Goal: Task Accomplishment & Management: Use online tool/utility

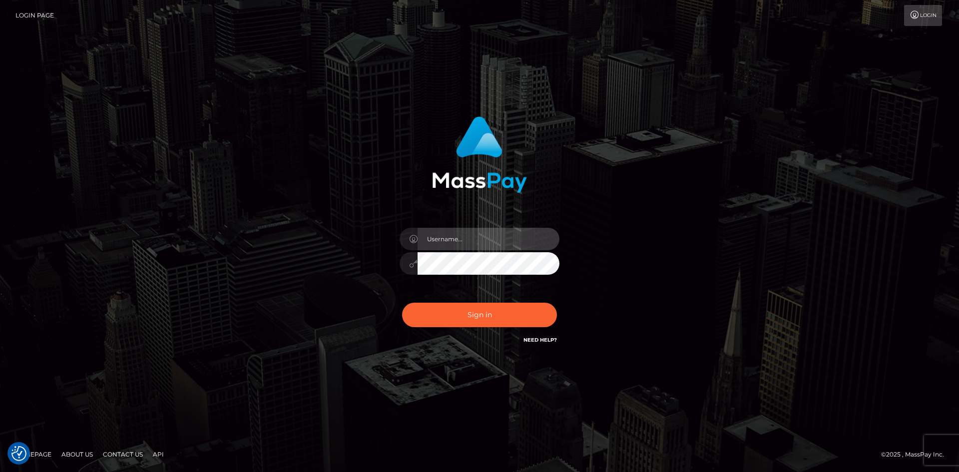
type input "alexstef"
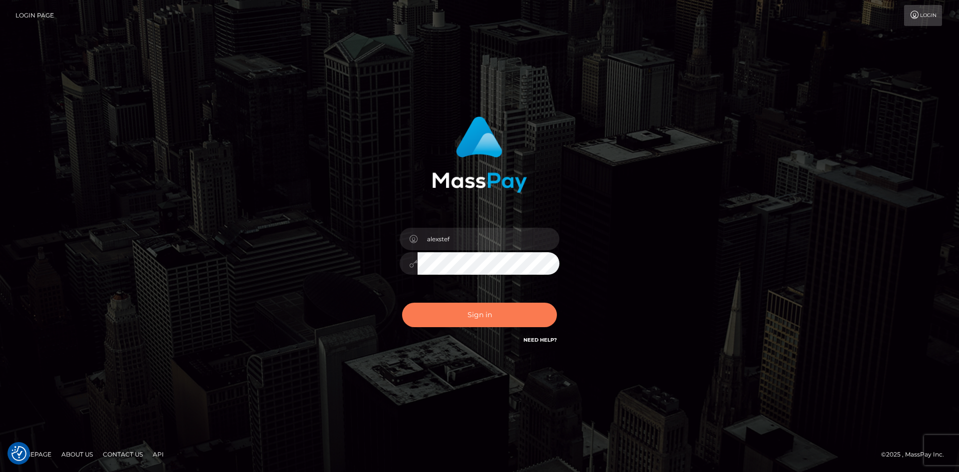
click at [459, 317] on button "Sign in" at bounding box center [479, 315] width 155 height 24
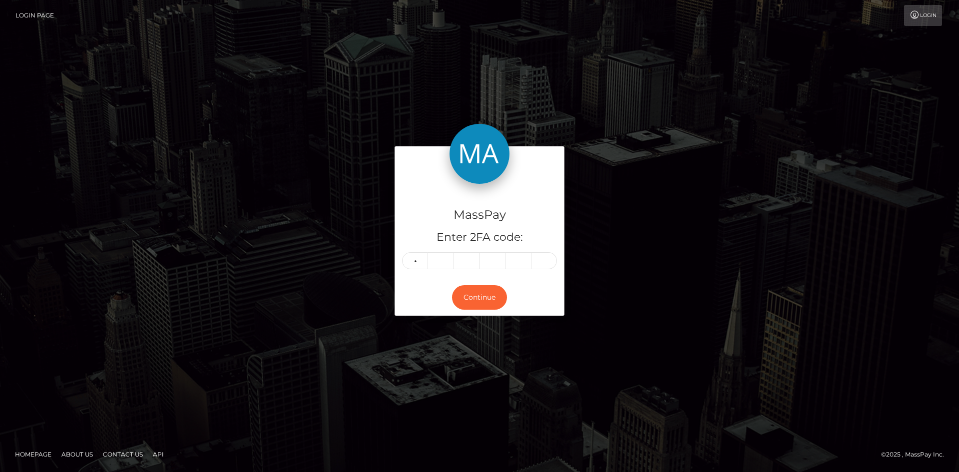
type input "2"
type input "4"
type input "3"
type input "9"
type input "6"
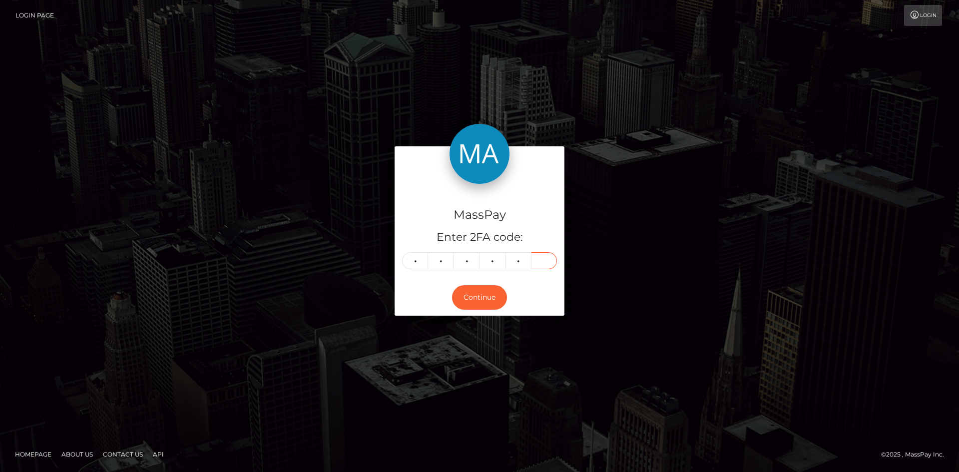
type input "7"
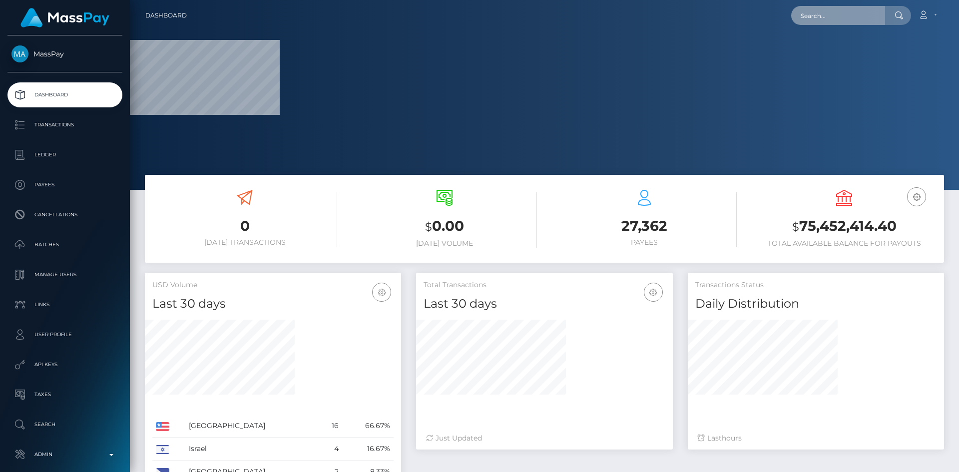
click at [820, 15] on input "text" at bounding box center [838, 15] width 94 height 19
paste input "pout_W9JGtSsXUzC0t"
type input "pout_W9JGtSsXUzC0t"
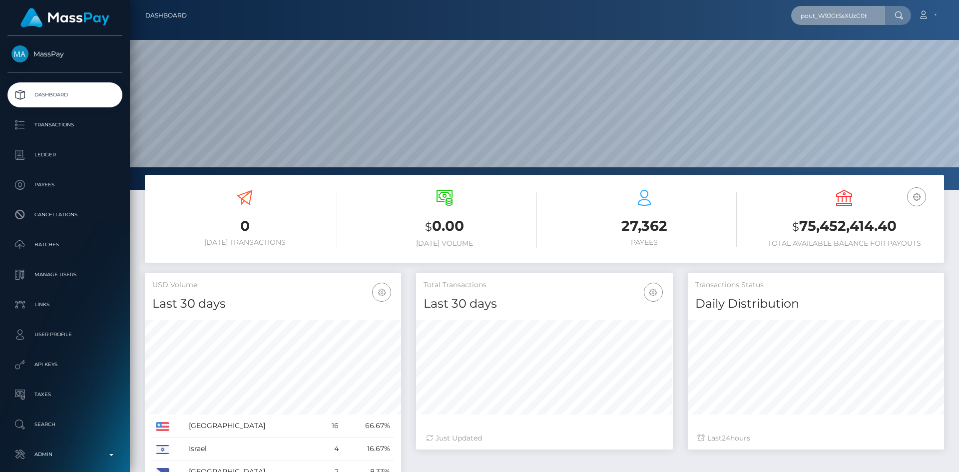
scroll to position [177, 257]
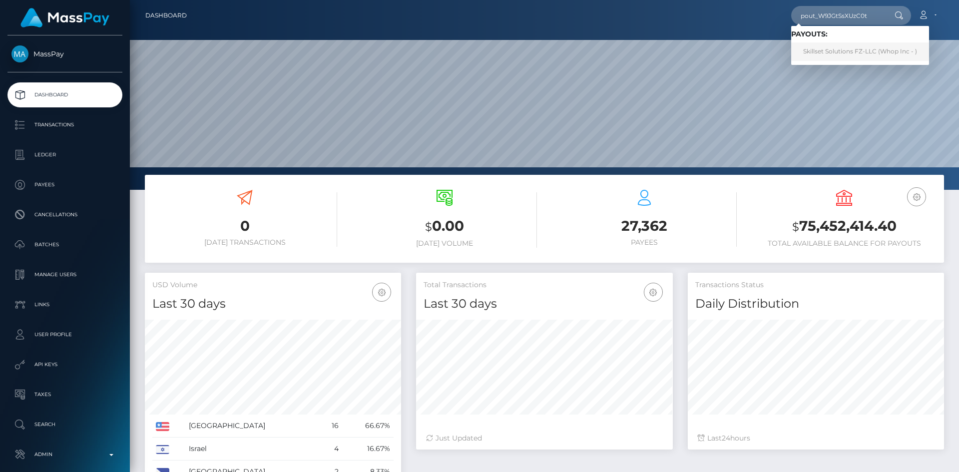
click at [859, 51] on link "Skillset Solutions FZ-LLC (Whop Inc - )" at bounding box center [860, 51] width 138 height 18
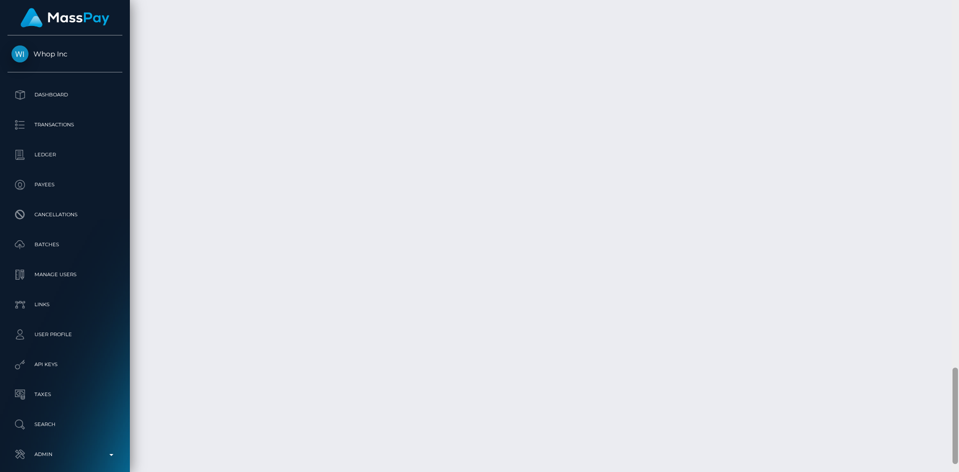
scroll to position [1836, 0]
drag, startPoint x: 956, startPoint y: 86, endPoint x: 959, endPoint y: 452, distance: 365.8
click at [959, 452] on div at bounding box center [955, 236] width 7 height 472
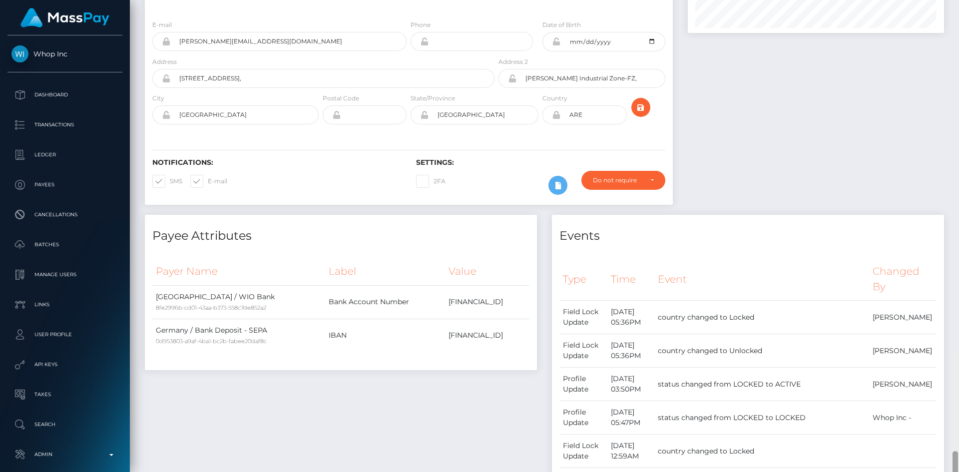
scroll to position [0, 0]
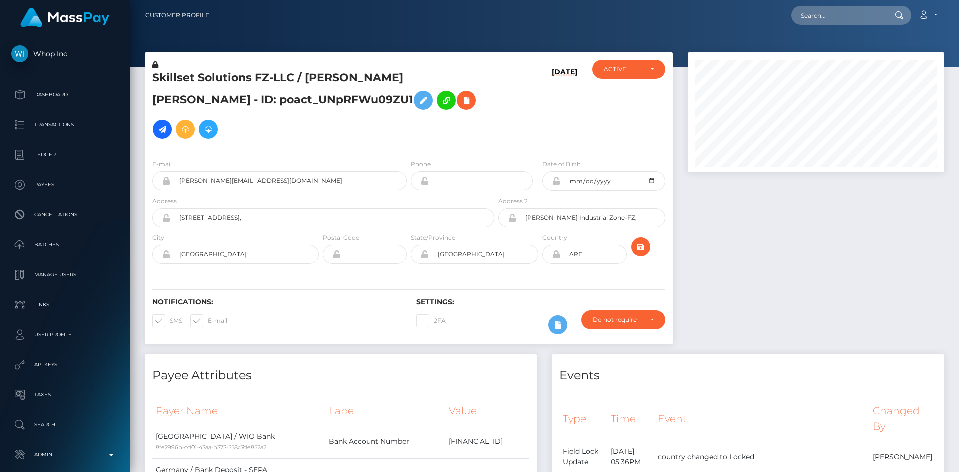
drag, startPoint x: 956, startPoint y: 423, endPoint x: 953, endPoint y: -18, distance: 441.2
click at [953, 0] on html "Whop Inc Dashboard Transactions Ledger Payees Cancellations Links" at bounding box center [479, 236] width 959 height 472
click at [866, 22] on input "text" at bounding box center [838, 15] width 94 height 19
paste input "ntombimlotywa33@yahoo.com"
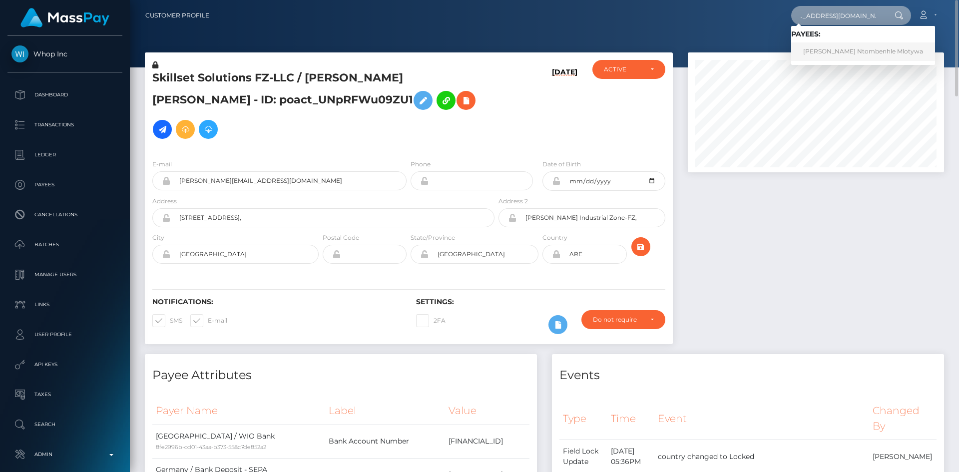
type input "ntombimlotywa33@yahoo.com"
click at [849, 53] on link "Maria Ntombenhle Ntombenhle Mlotywa" at bounding box center [863, 51] width 144 height 18
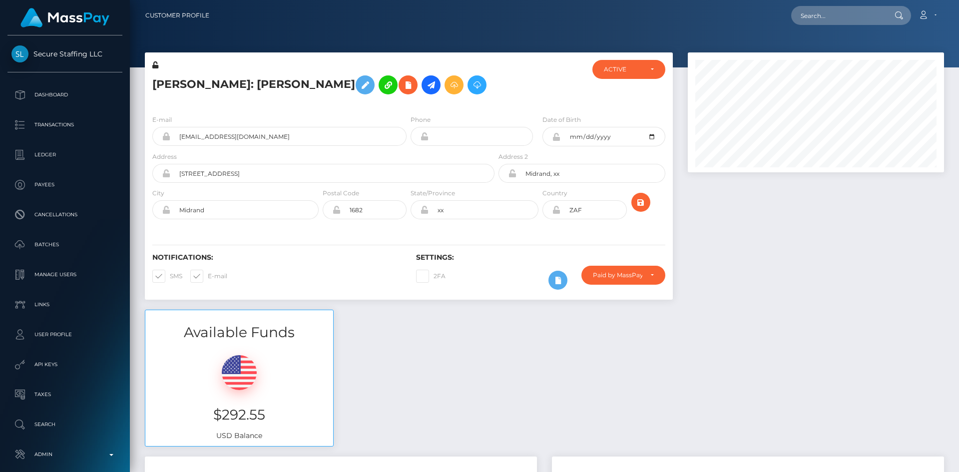
scroll to position [120, 257]
click at [857, 14] on input "text" at bounding box center [838, 15] width 94 height 19
paste input "[EMAIL_ADDRESS][DOMAIN_NAME]"
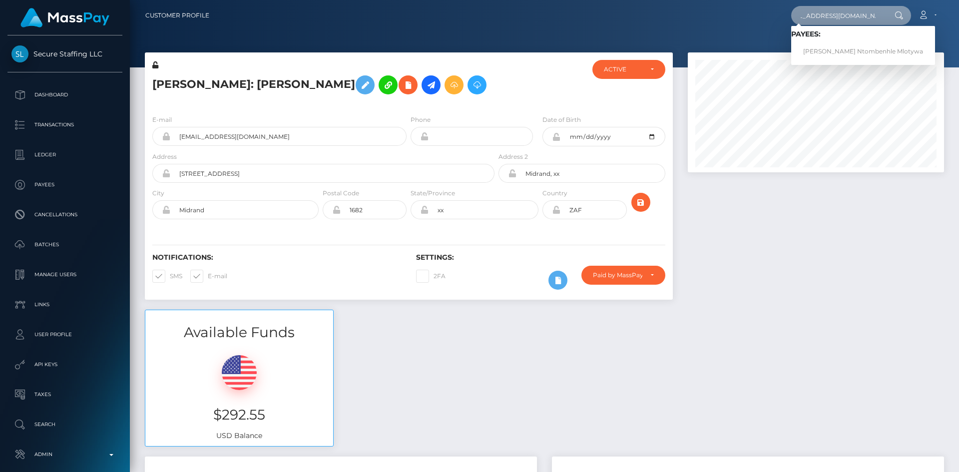
scroll to position [0, 0]
click at [831, 17] on input "ntombimlotywa33@yahoo.com" at bounding box center [838, 15] width 94 height 19
paste input "pout_W9JGtSsXUzC0t"
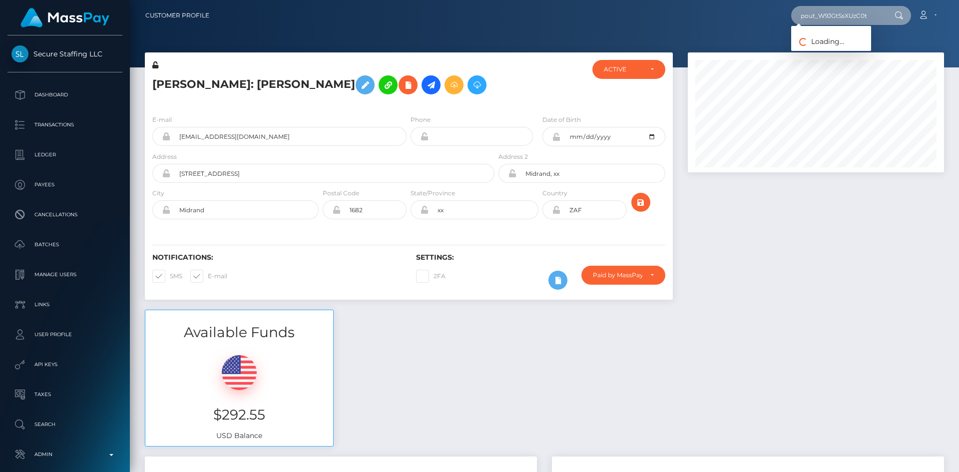
type input "pout_W9JGtSsXUzC0t"
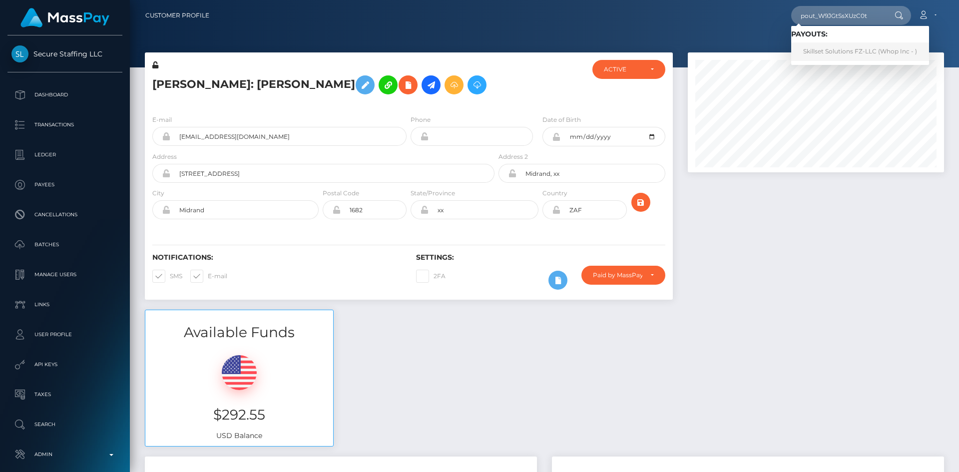
click at [848, 51] on link "Skillset Solutions FZ-LLC (Whop Inc - )" at bounding box center [860, 51] width 138 height 18
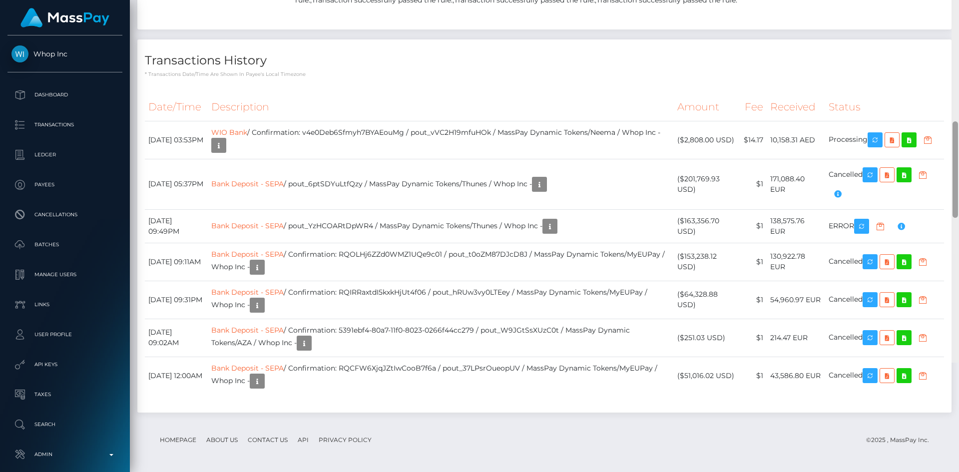
scroll to position [1836, 0]
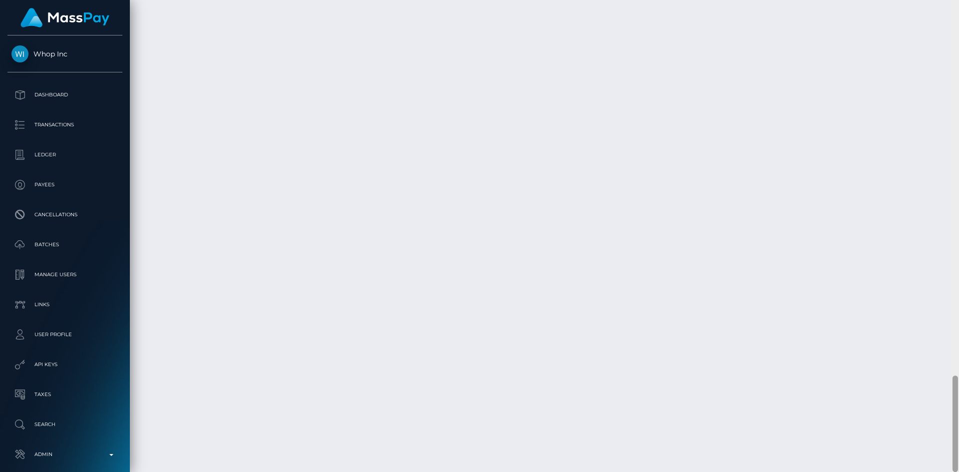
drag, startPoint x: 956, startPoint y: 223, endPoint x: 953, endPoint y: 423, distance: 199.9
click at [953, 423] on div at bounding box center [955, 424] width 5 height 96
drag, startPoint x: 955, startPoint y: 403, endPoint x: 955, endPoint y: 398, distance: 5.0
click at [955, 398] on div at bounding box center [955, 418] width 5 height 96
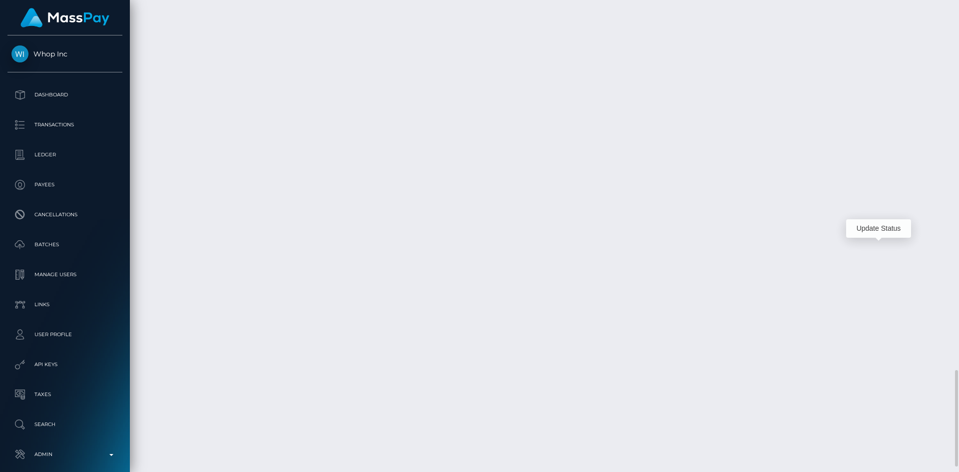
scroll to position [120, 257]
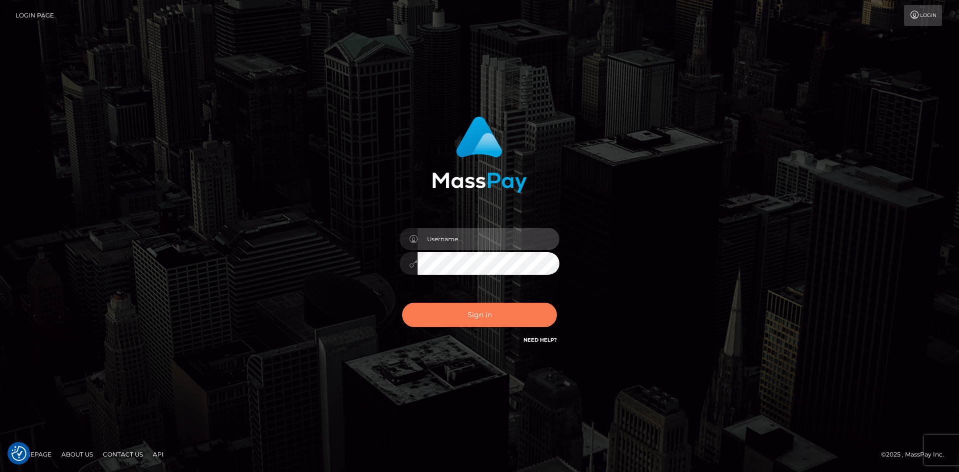
type input "alexstef"
click at [476, 315] on button "Sign in" at bounding box center [479, 315] width 155 height 24
type input "alexstef"
click at [464, 311] on button "Sign in" at bounding box center [479, 315] width 155 height 24
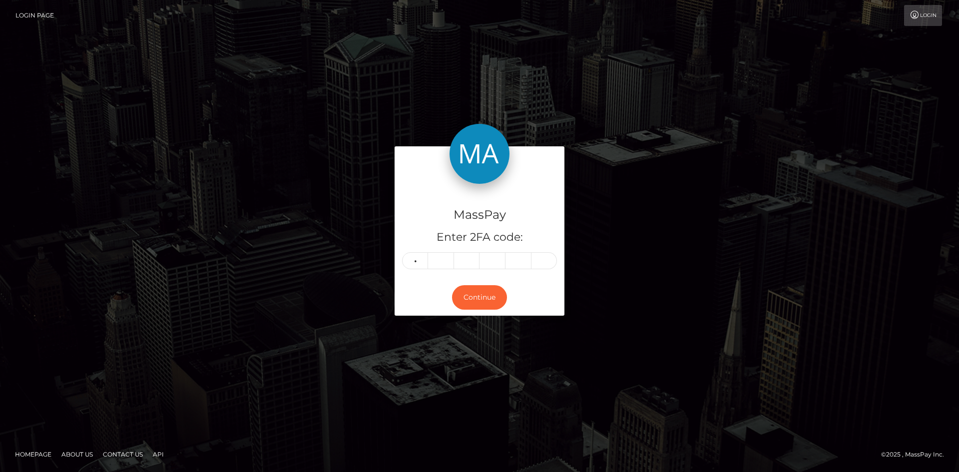
type input "0"
type input "4"
type input "1"
type input "5"
type input "9"
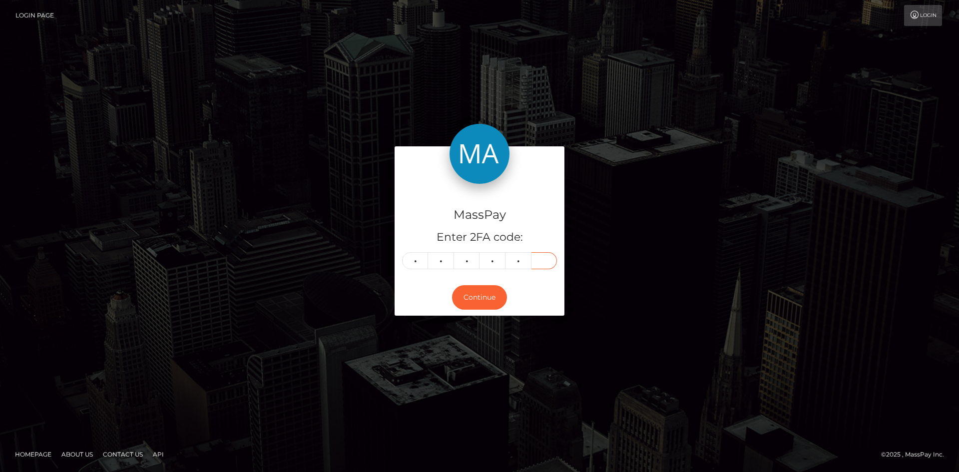
type input "1"
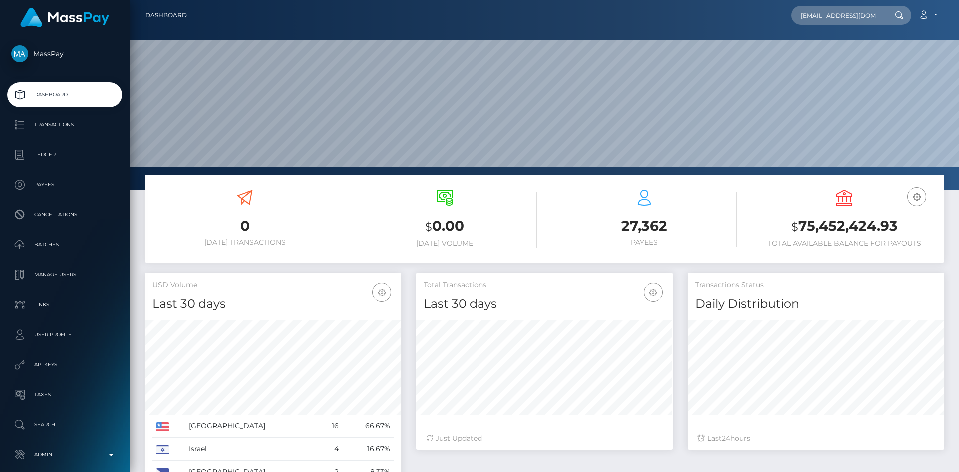
scroll to position [177, 257]
type input "[EMAIL_ADDRESS][DOMAIN_NAME]"
click at [838, 50] on link "AMINATA BADIO" at bounding box center [831, 51] width 80 height 18
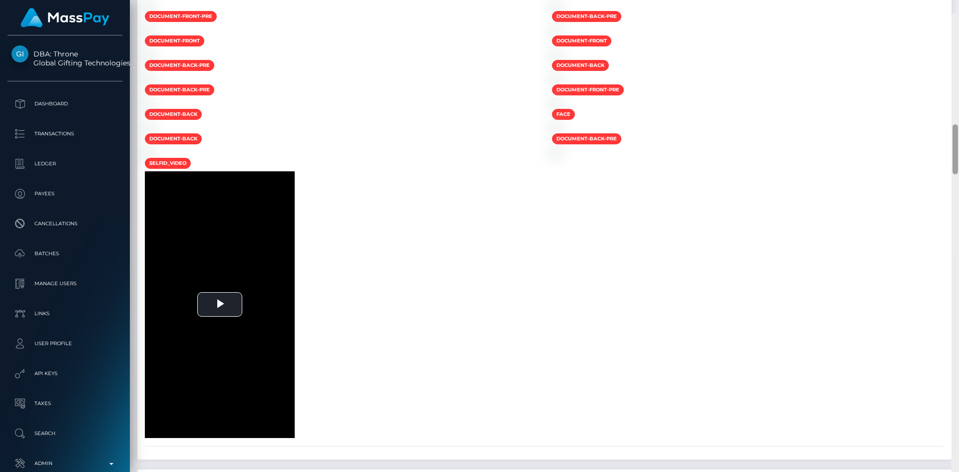
scroll to position [1007, 0]
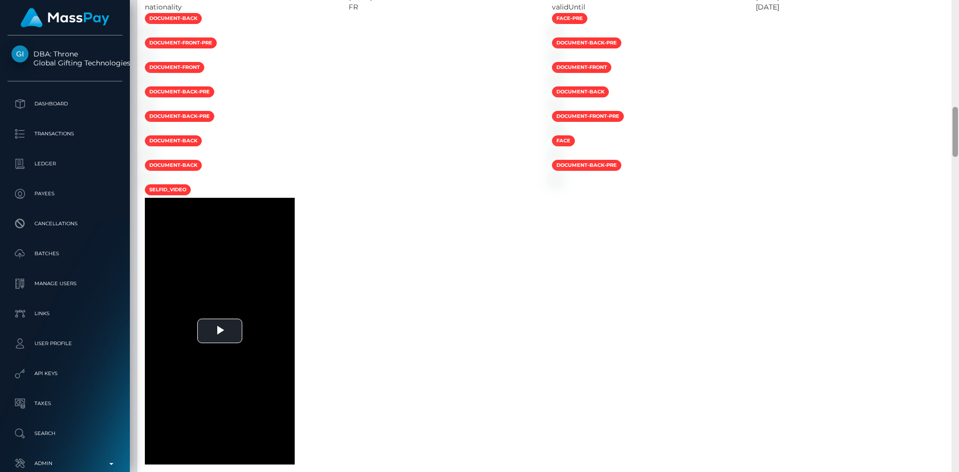
click at [947, 139] on div "Customer Profile Loading... Loading..." at bounding box center [544, 236] width 829 height 472
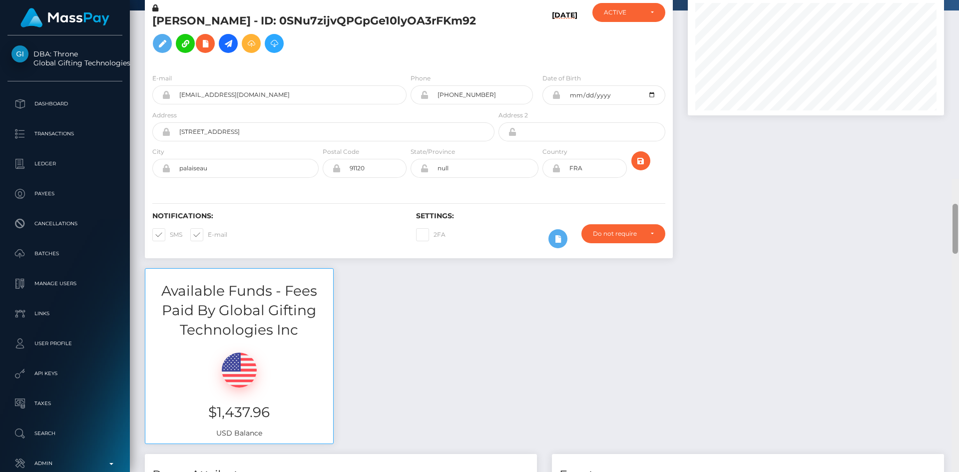
scroll to position [0, 0]
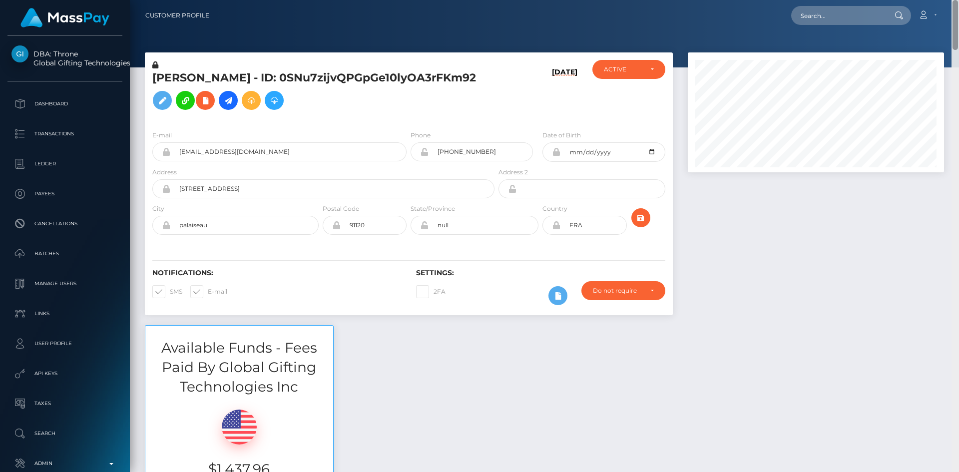
drag, startPoint x: 954, startPoint y: 127, endPoint x: 958, endPoint y: -4, distance: 131.5
click at [958, 0] on html "DBA: Throne Global Gifting Technologies Inc Dashboard Transactions Ledger Payee…" at bounding box center [479, 236] width 959 height 472
click at [179, 74] on h5 "AMINATA BADIO - ID: 0SNu7zijvQPGpGe10lyOA3rFKm92" at bounding box center [320, 92] width 337 height 44
copy h5 "AMINATA"
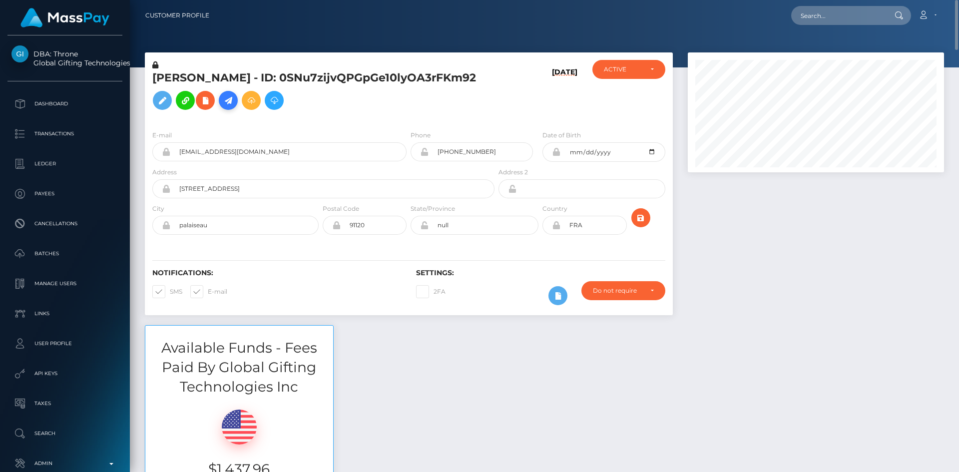
click at [232, 103] on icon at bounding box center [228, 100] width 12 height 12
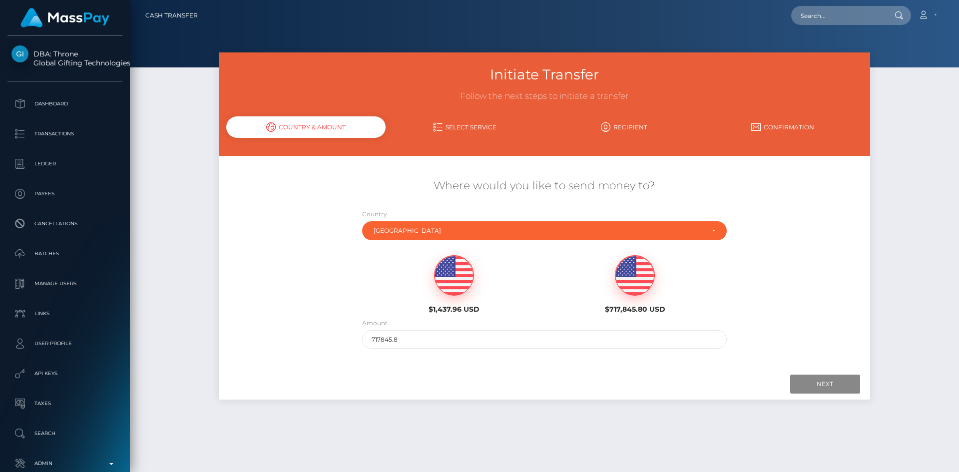
click at [462, 278] on img at bounding box center [454, 276] width 39 height 40
type input "1437.96"
click at [848, 391] on input "Next" at bounding box center [825, 384] width 70 height 19
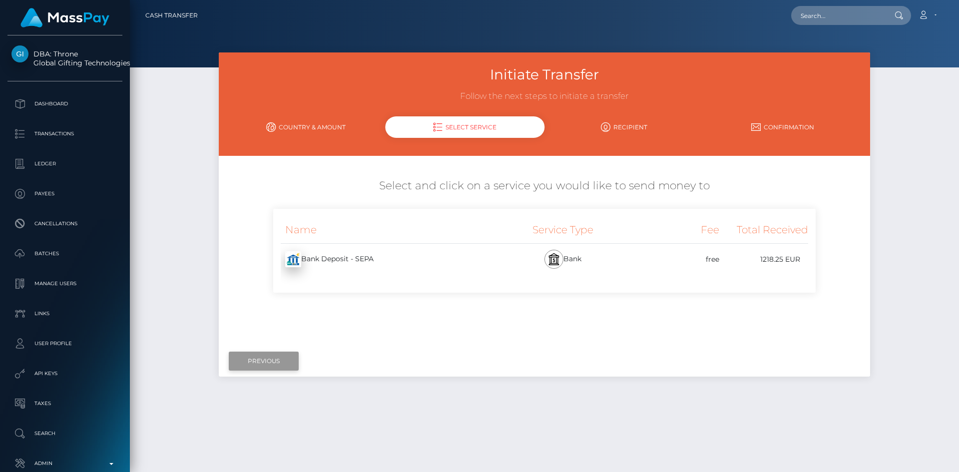
click at [277, 365] on input "Previous" at bounding box center [264, 361] width 70 height 19
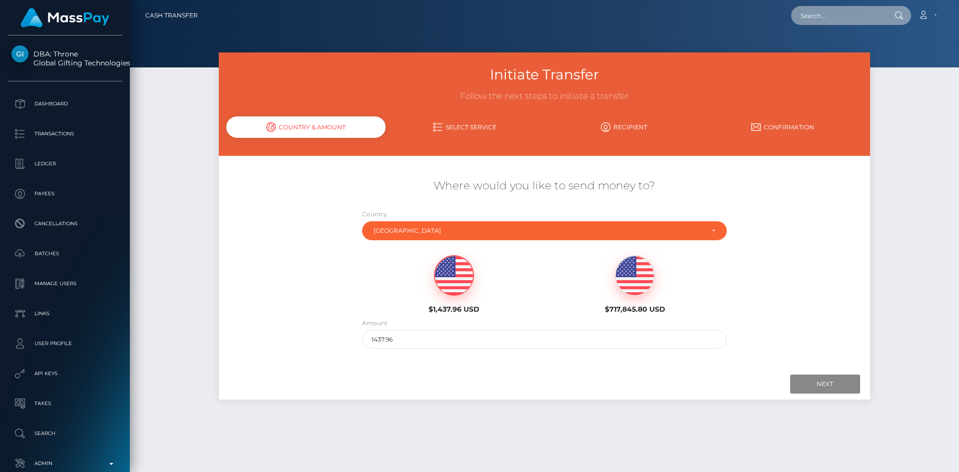
click at [805, 17] on input "text" at bounding box center [838, 15] width 94 height 19
paste input "r6vt47syny@privaterelay.appleid.com"
type input "[EMAIL_ADDRESS][DOMAIN_NAME]"
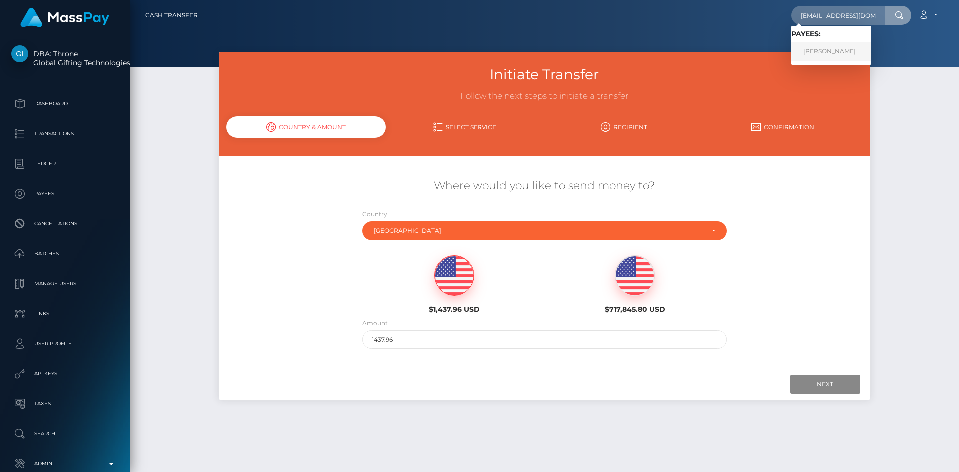
drag, startPoint x: 834, startPoint y: 57, endPoint x: 827, endPoint y: 56, distance: 7.5
click at [834, 57] on link "MARINA RADU" at bounding box center [831, 51] width 80 height 18
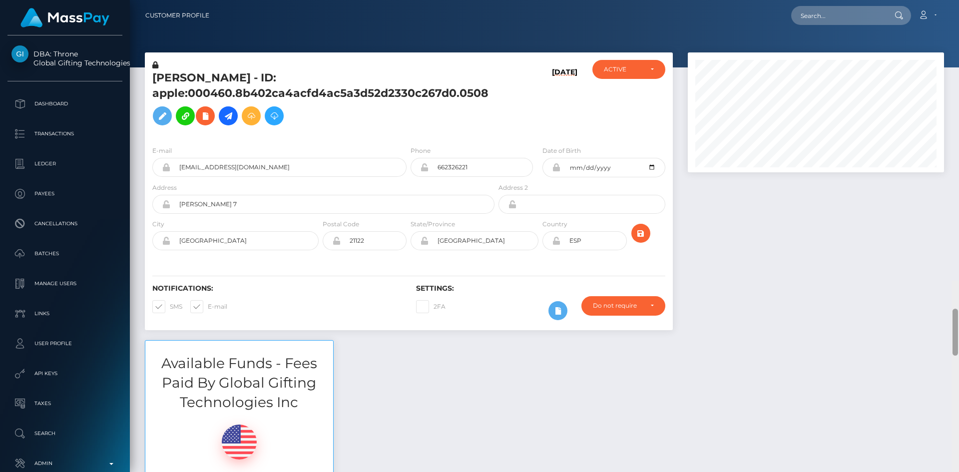
scroll to position [120, 257]
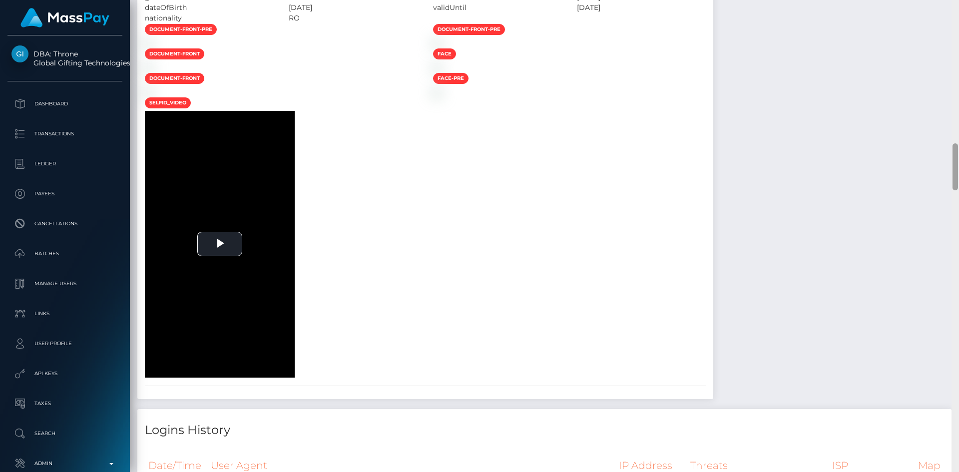
click at [956, 174] on div at bounding box center [955, 166] width 5 height 47
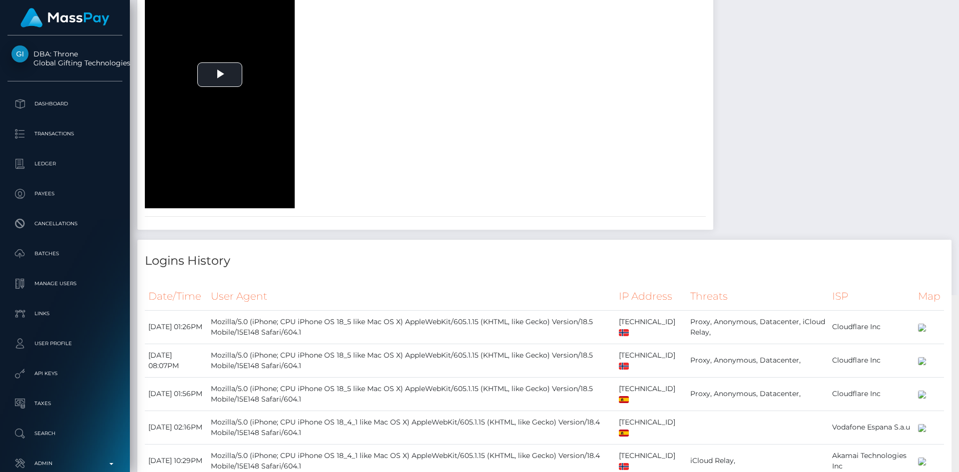
scroll to position [1575, 0]
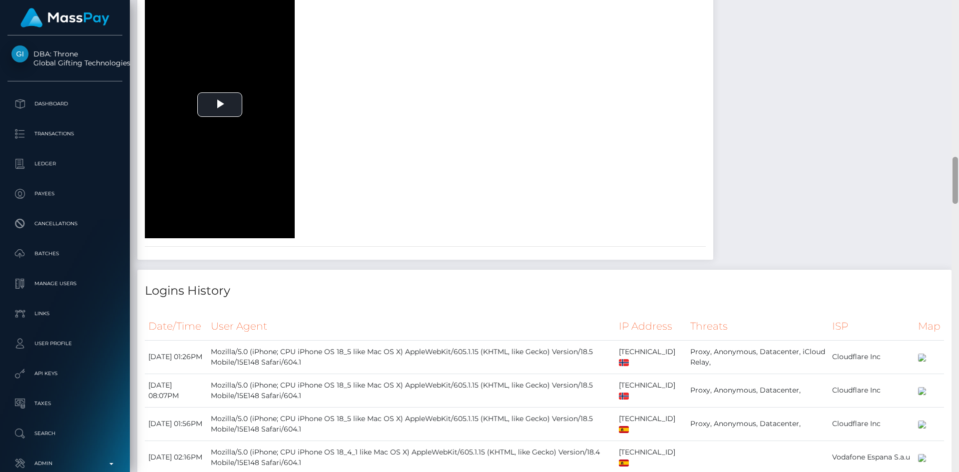
drag, startPoint x: 955, startPoint y: 152, endPoint x: 953, endPoint y: 168, distance: 16.1
click at [953, 168] on div at bounding box center [955, 180] width 5 height 47
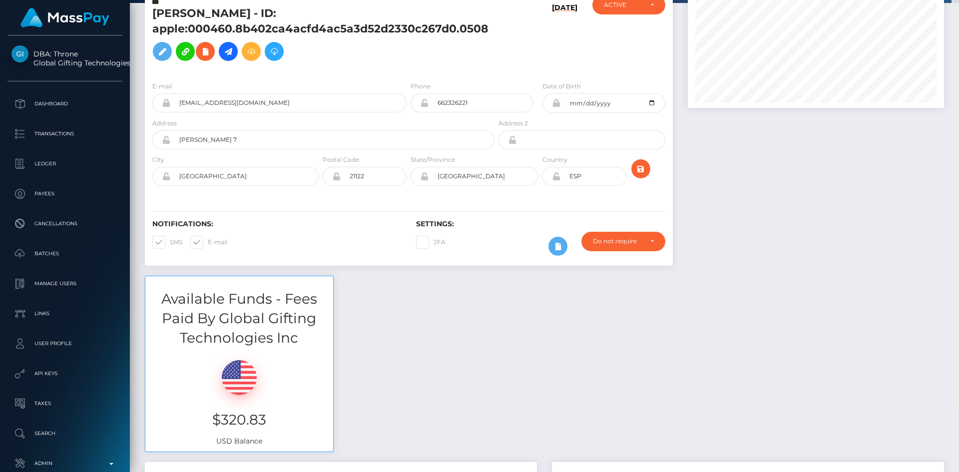
scroll to position [0, 0]
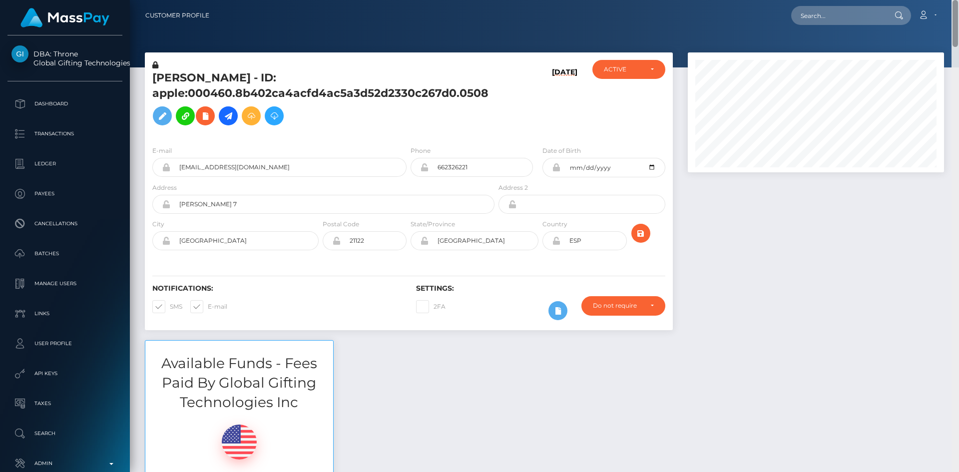
drag, startPoint x: 956, startPoint y: 175, endPoint x: 875, endPoint y: 15, distance: 179.4
click at [936, 0] on html "DBA: Throne Global Gifting Technologies Inc Dashboard Transactions Ledger Payee…" at bounding box center [479, 236] width 959 height 472
drag, startPoint x: 953, startPoint y: 42, endPoint x: 925, endPoint y: -42, distance: 88.5
click at [925, 0] on html "DBA: Throne Global Gifting Technologies Inc Dashboard Transactions Ledger Payee…" at bounding box center [479, 236] width 959 height 472
